Goal: Book appointment/travel/reservation

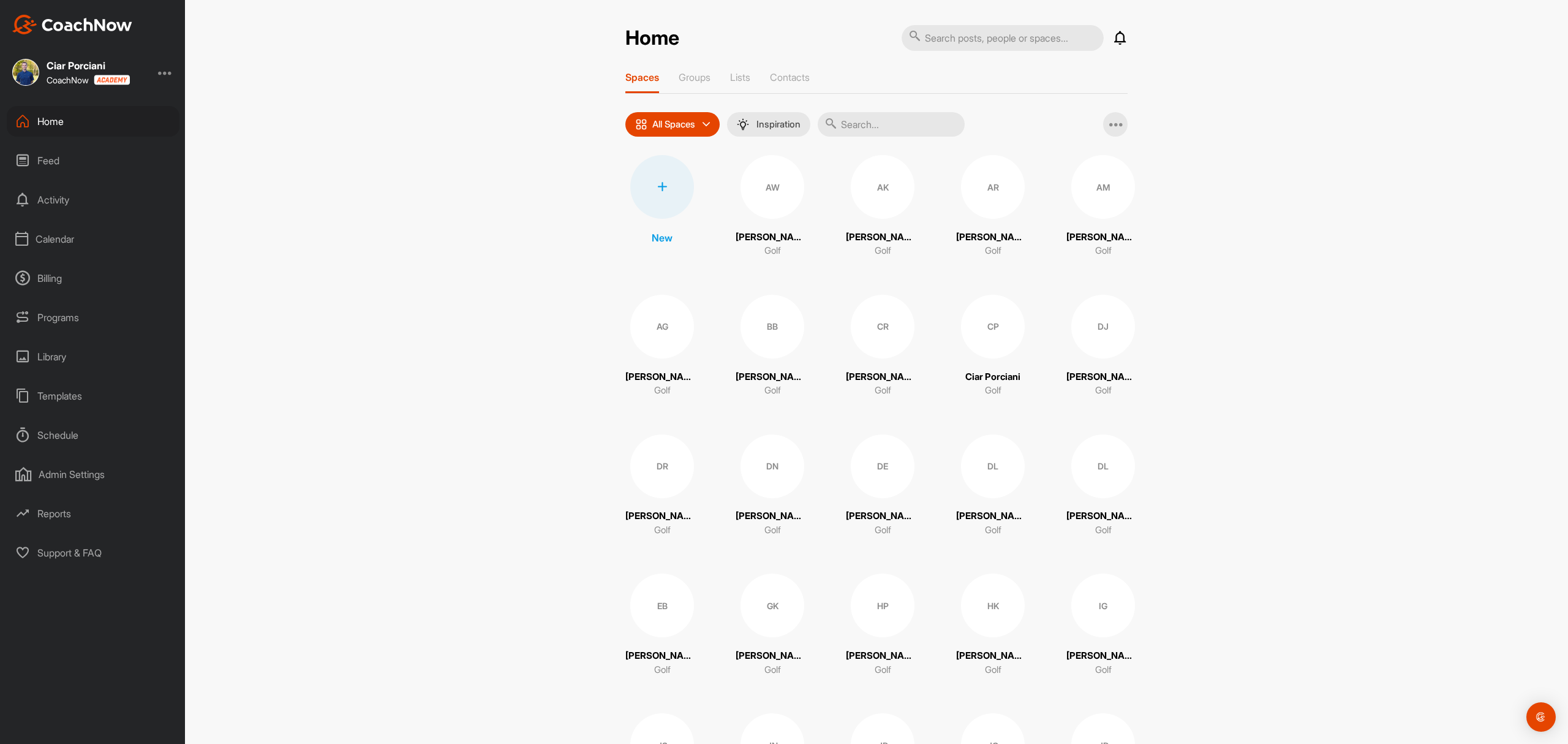
click at [67, 241] on div "Calendar" at bounding box center [93, 239] width 173 height 30
click at [82, 294] on div "Facility Calendar" at bounding box center [107, 301] width 145 height 26
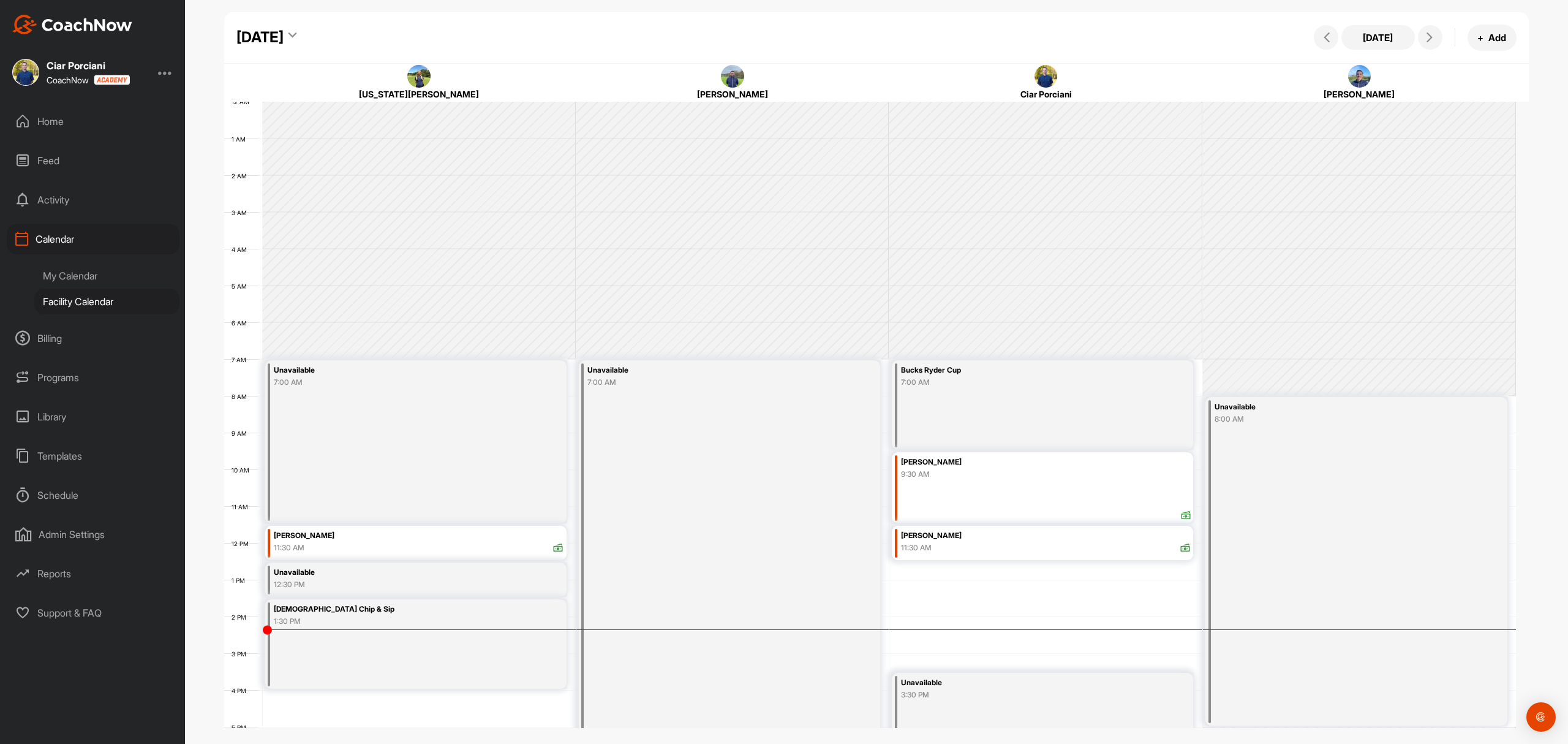
scroll to position [212, 0]
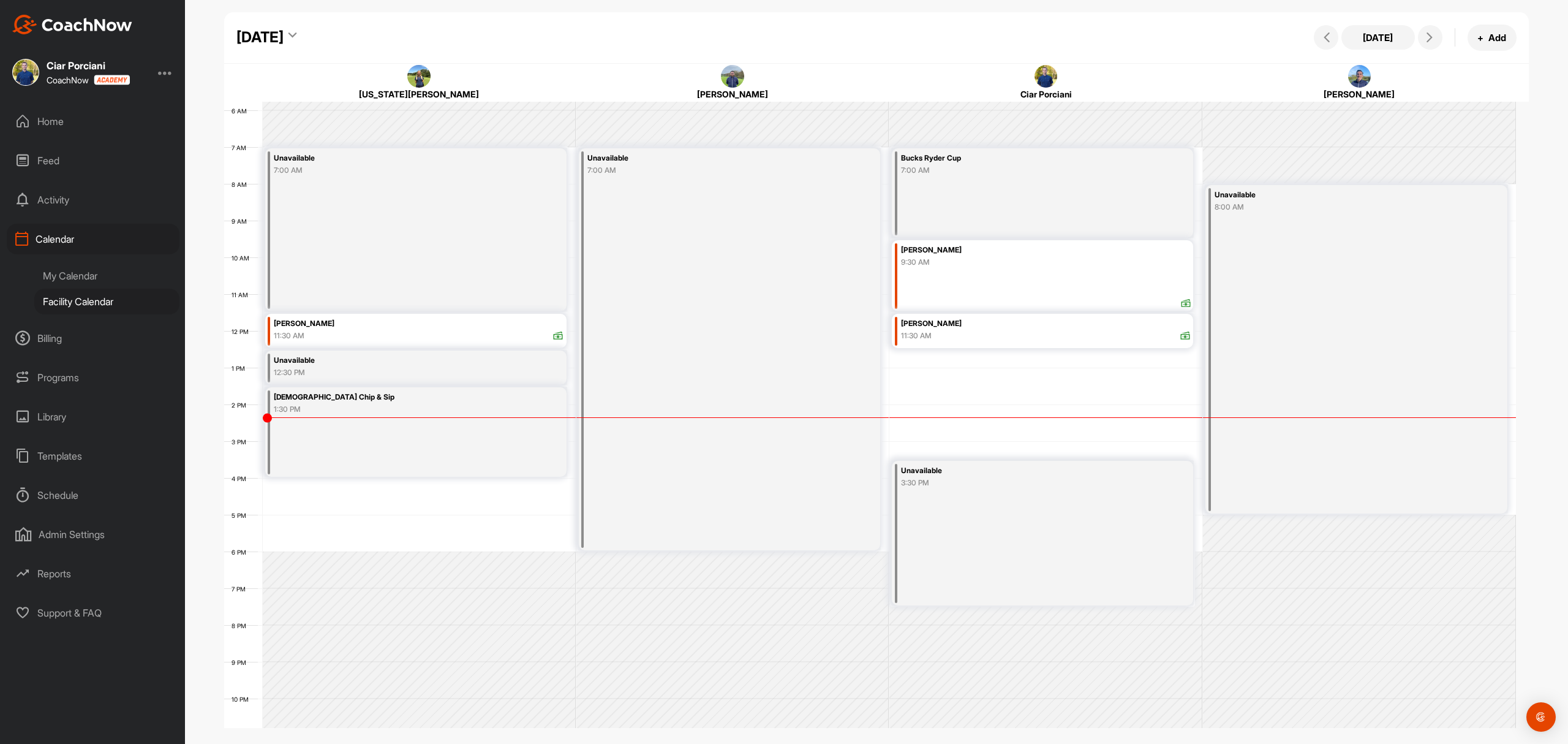
click at [284, 35] on div "[DATE]" at bounding box center [260, 37] width 47 height 22
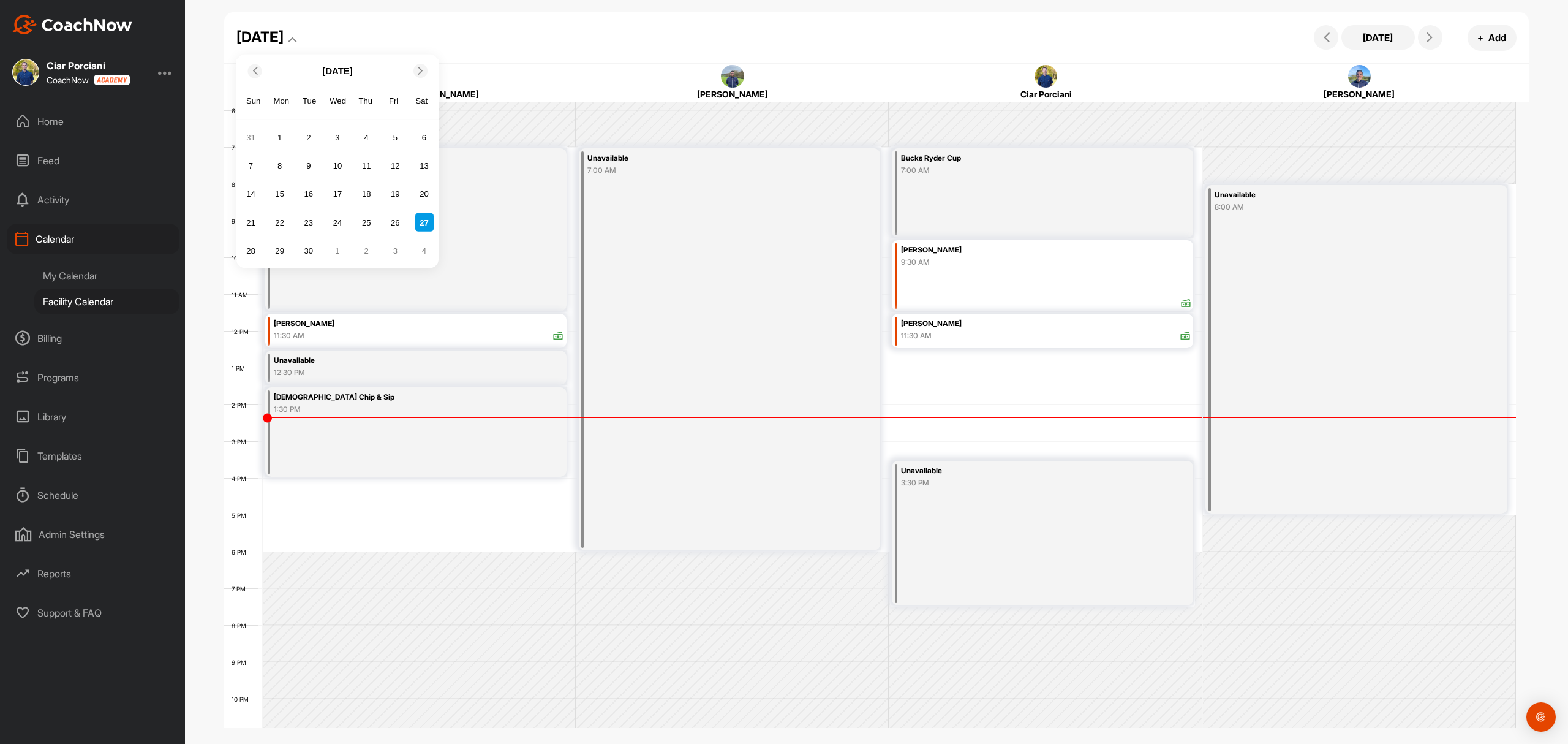
click at [423, 67] on icon at bounding box center [421, 71] width 8 height 8
click at [253, 163] on div "5" at bounding box center [250, 166] width 18 height 18
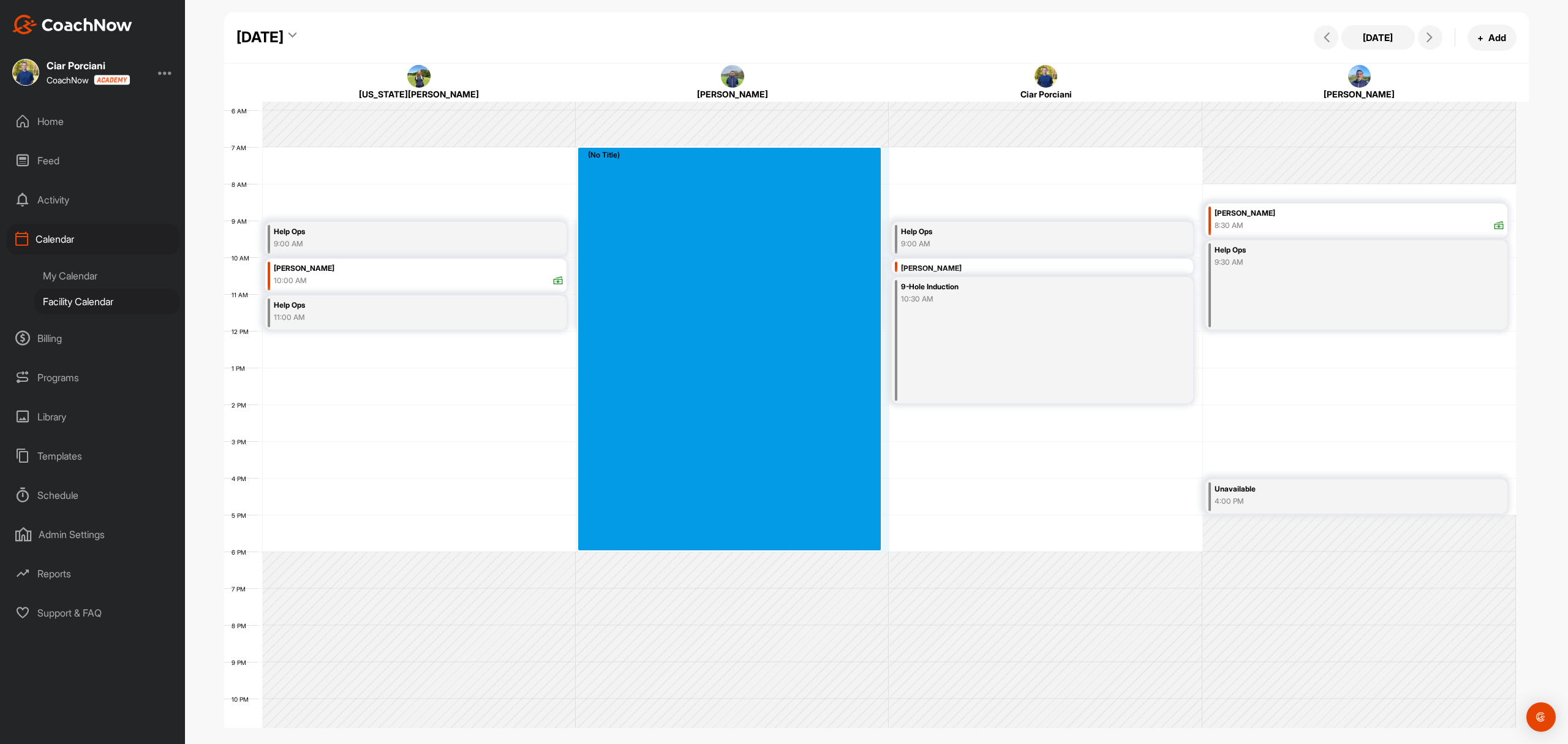
drag, startPoint x: 621, startPoint y: 157, endPoint x: 660, endPoint y: 536, distance: 381.0
click at [660, 536] on div "12 AM 1 AM 2 AM 3 AM 4 AM 5 AM 6 AM 7 AM 8 AM 9 AM 10 AM 11 AM 12 PM 1 PM 2 PM …" at bounding box center [870, 330] width 1292 height 882
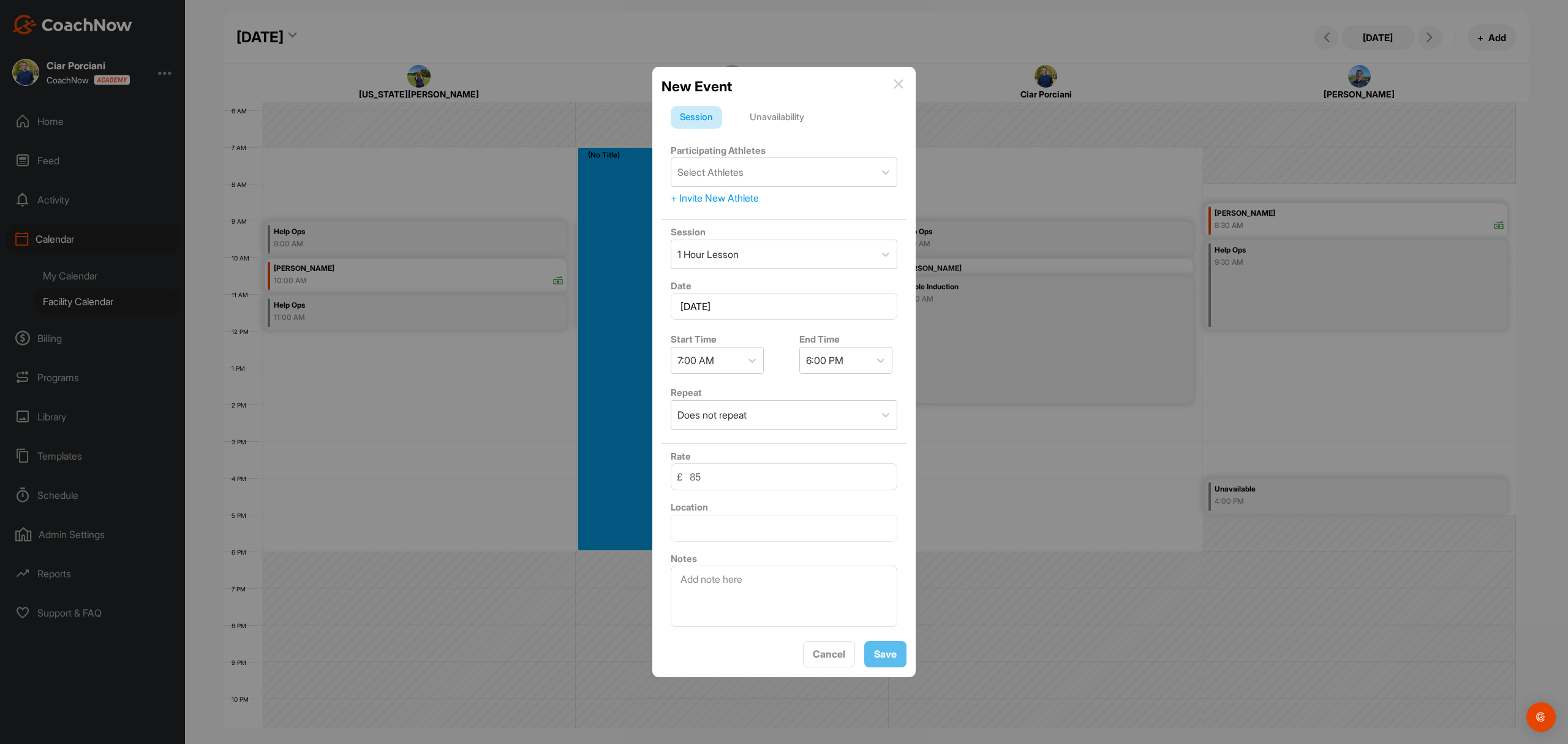
click at [768, 121] on div "Unavailability" at bounding box center [777, 117] width 73 height 24
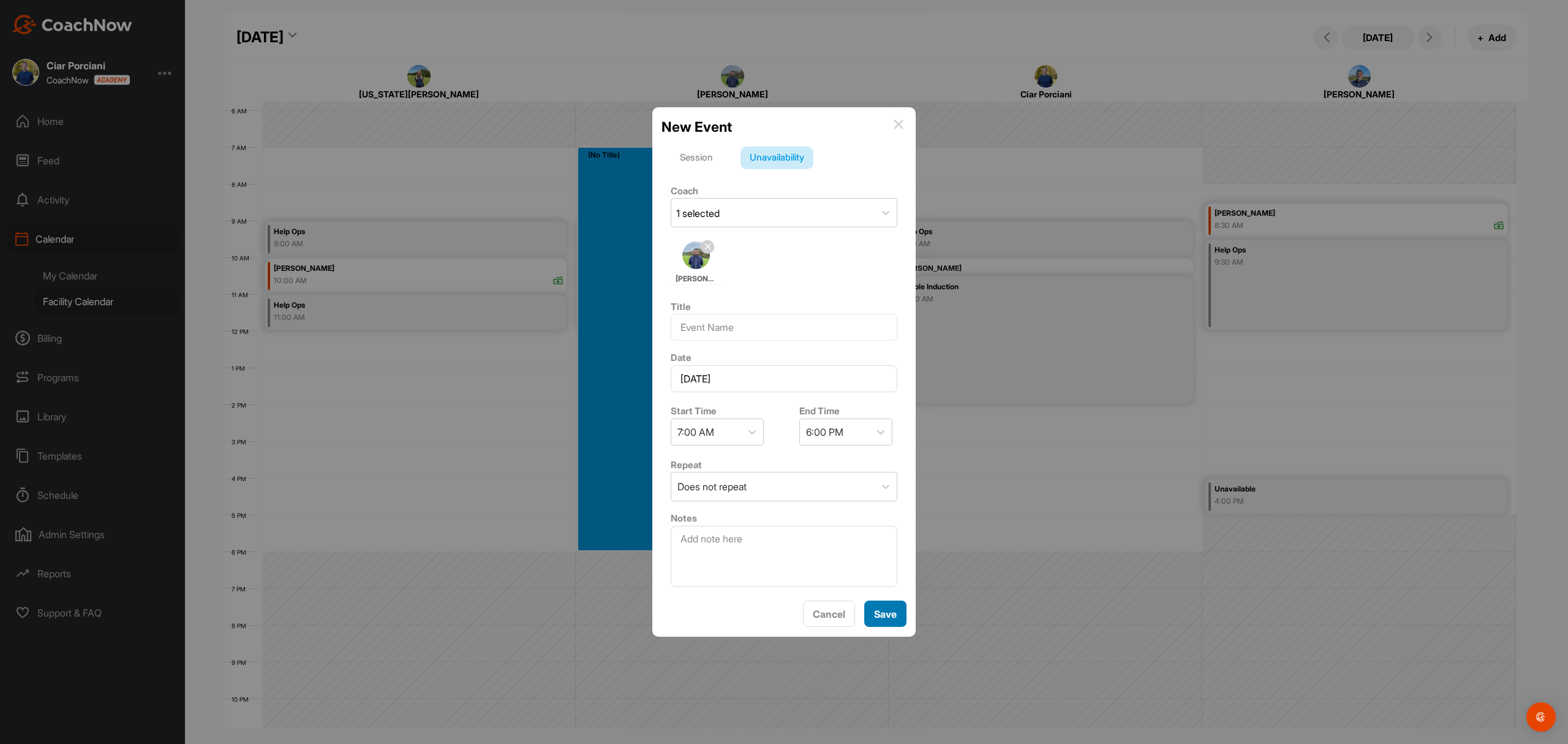
click at [876, 613] on span "Save" at bounding box center [886, 614] width 23 height 12
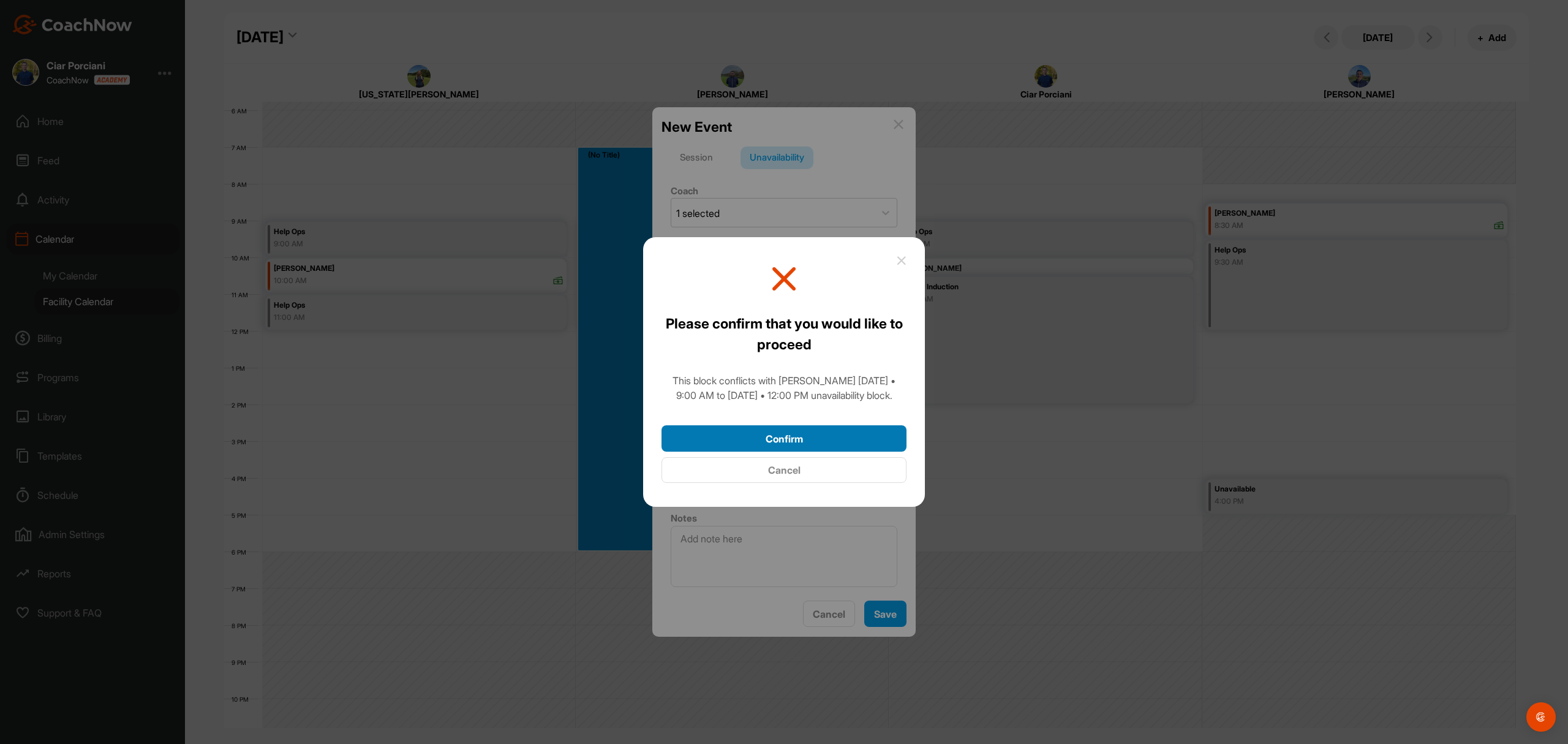
click at [791, 442] on button "Confirm" at bounding box center [784, 438] width 245 height 27
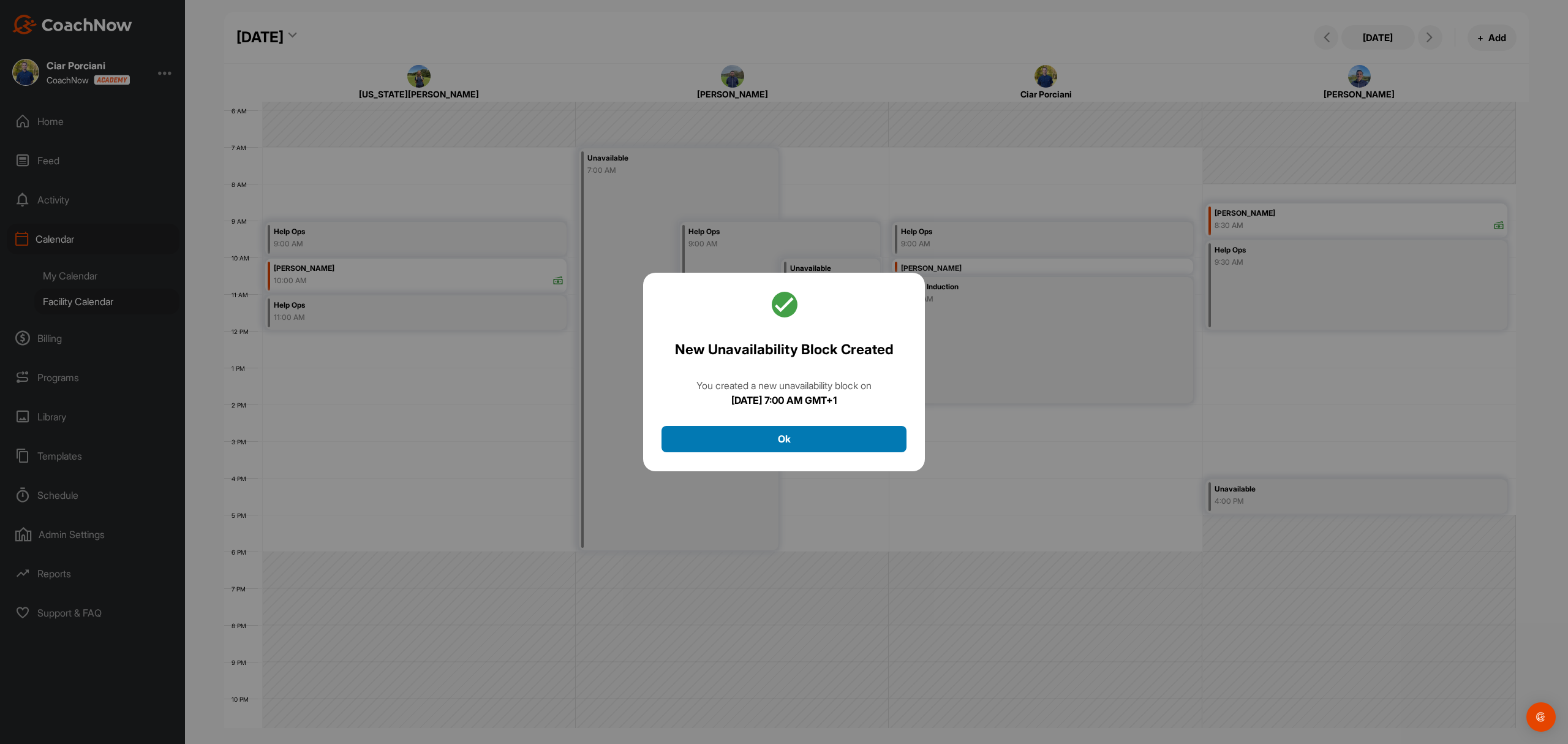
click at [816, 440] on button "Ok" at bounding box center [784, 439] width 245 height 27
